Goal: Transaction & Acquisition: Book appointment/travel/reservation

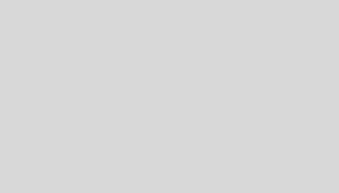
select select "es"
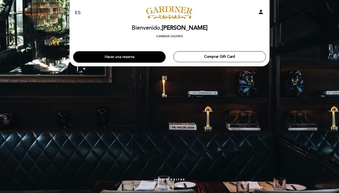
click at [141, 56] on button "Hacer una reserva" at bounding box center [119, 56] width 92 height 11
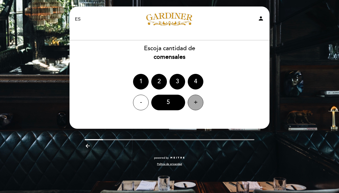
click at [197, 100] on div "+" at bounding box center [196, 103] width 16 height 16
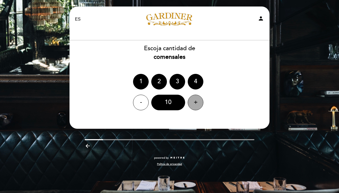
click at [197, 100] on div "+" at bounding box center [196, 103] width 16 height 16
click at [171, 102] on div "11" at bounding box center [168, 103] width 34 height 16
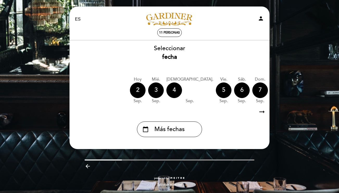
click at [261, 111] on icon "arrow_right_alt" at bounding box center [262, 111] width 8 height 11
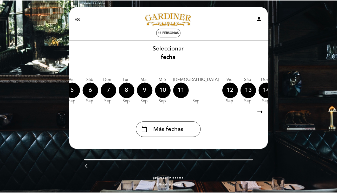
scroll to position [0, 152]
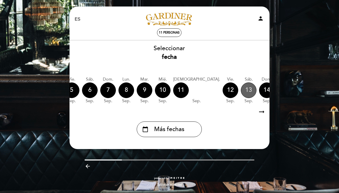
click at [241, 91] on div "13" at bounding box center [249, 91] width 16 height 16
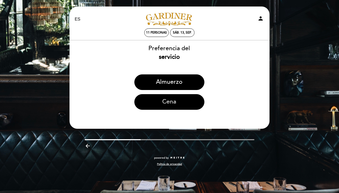
click at [179, 101] on button "Cena" at bounding box center [169, 102] width 70 height 16
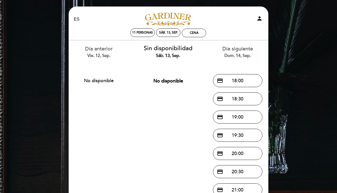
click at [116, 17] on div "EN ES PT" at bounding box center [103, 19] width 66 height 6
click at [76, 18] on select "EN ES PT" at bounding box center [77, 19] width 6 height 6
